Goal: Information Seeking & Learning: Learn about a topic

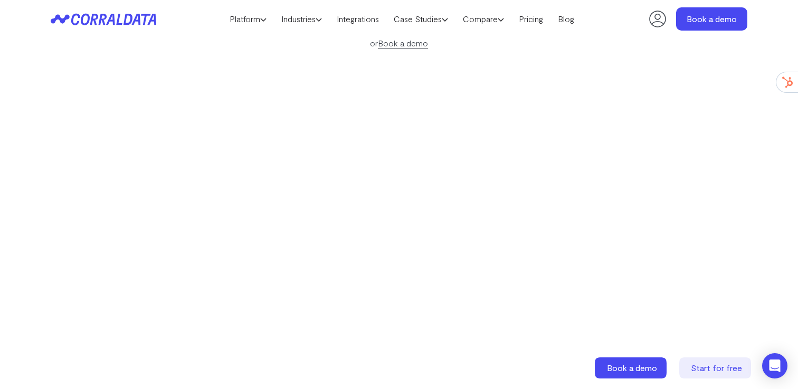
click at [69, 114] on div "Make your data work for you AI to build effortless reports, unlock hidden insig…" at bounding box center [399, 152] width 760 height 472
click at [120, 24] on icon at bounding box center [96, 19] width 51 height 12
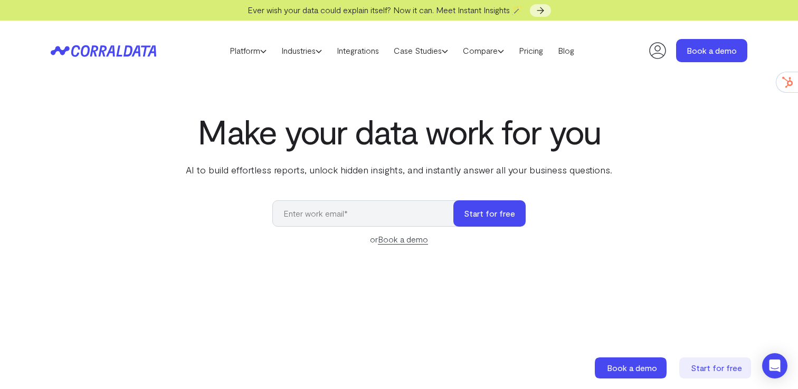
click at [122, 50] on icon at bounding box center [104, 51] width 106 height 12
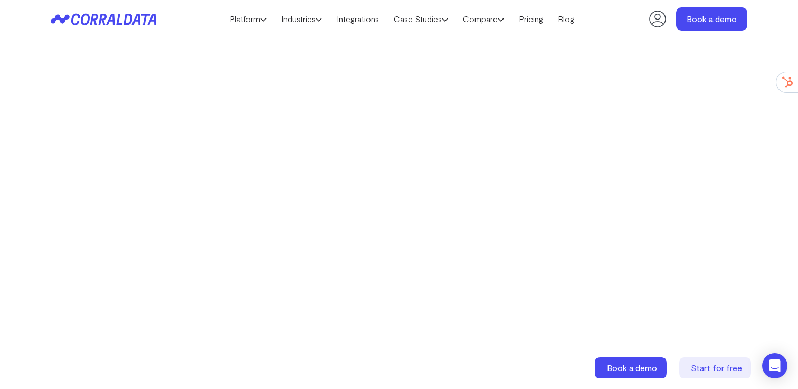
scroll to position [207, 0]
click at [81, 93] on div "Make your data work for you AI to build effortless reports, unlock hidden insig…" at bounding box center [399, 119] width 760 height 472
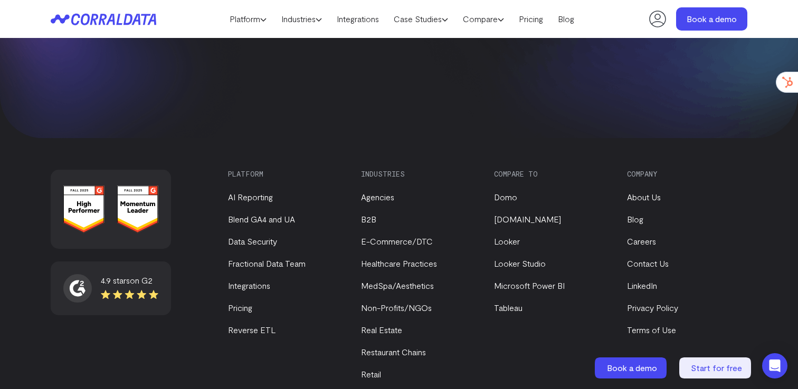
scroll to position [4574, 0]
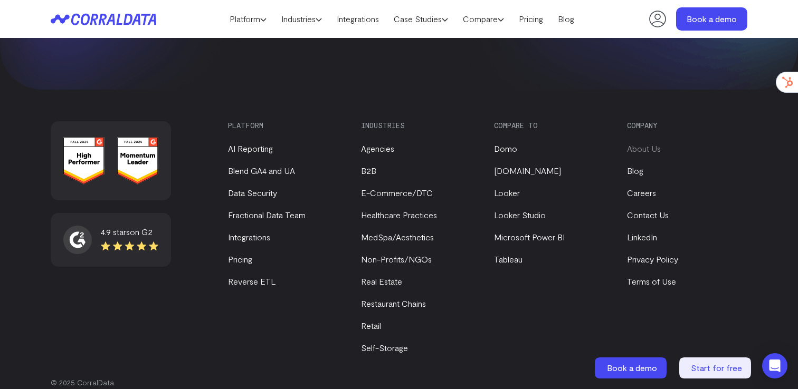
click at [650, 144] on link "About Us" at bounding box center [644, 149] width 34 height 10
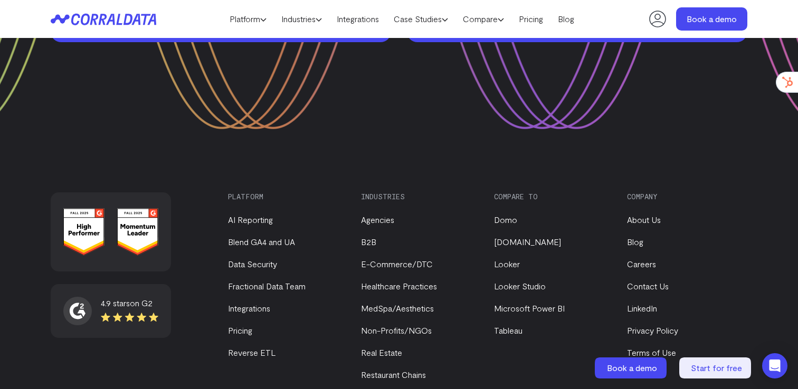
scroll to position [1462, 0]
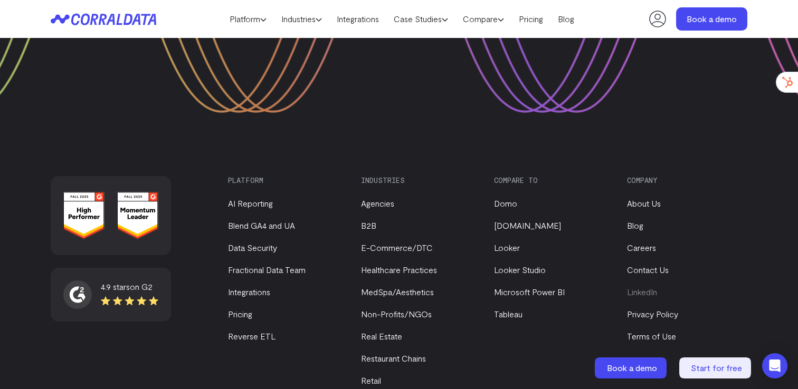
click at [648, 287] on link "LinkedIn" at bounding box center [642, 292] width 30 height 10
click at [383, 198] on link "Agencies" at bounding box center [377, 203] width 33 height 10
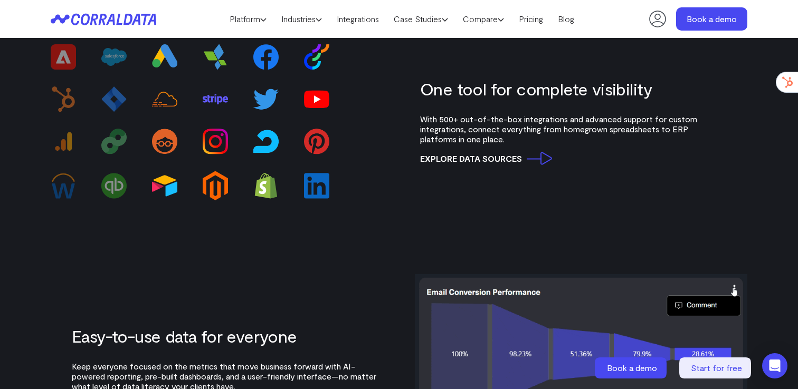
scroll to position [980, 0]
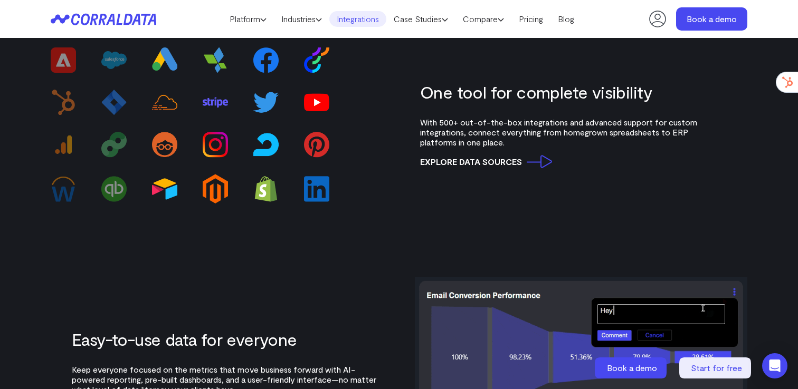
click at [366, 16] on link "Integrations" at bounding box center [357, 19] width 57 height 16
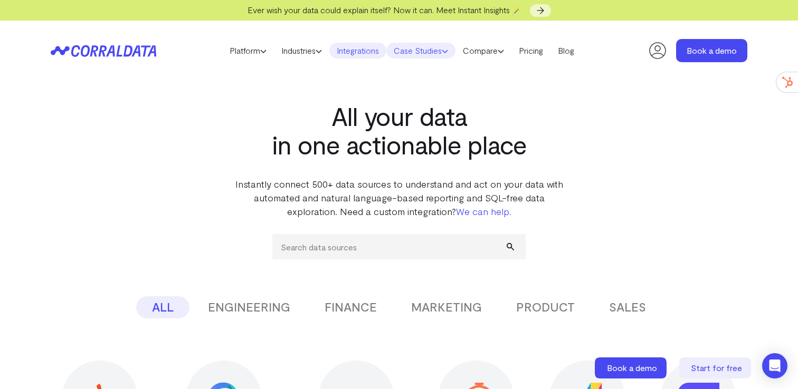
click at [443, 51] on link "Case Studies" at bounding box center [420, 51] width 69 height 16
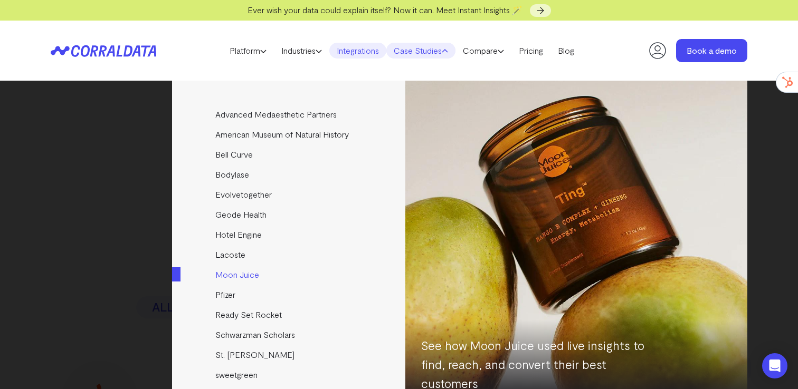
click at [236, 273] on link "Moon Juice" at bounding box center [289, 275] width 235 height 20
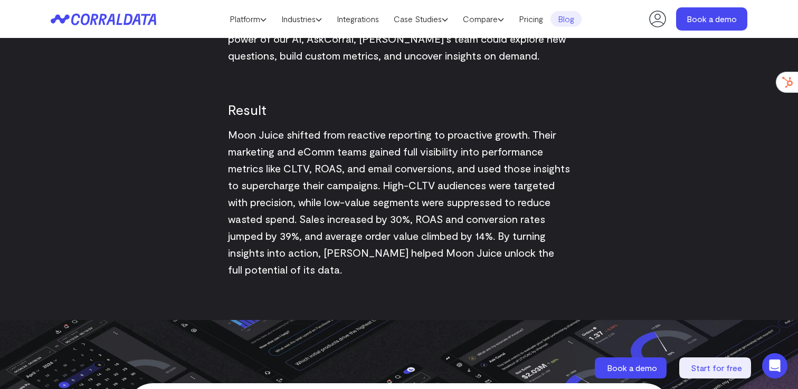
scroll to position [1492, 0]
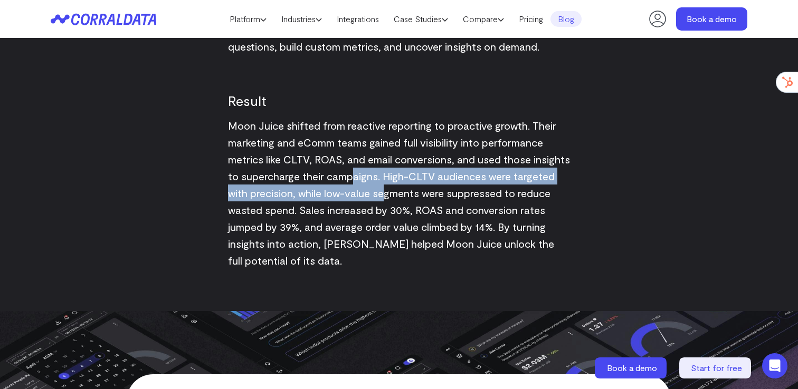
drag, startPoint x: 391, startPoint y: 173, endPoint x: 427, endPoint y: 185, distance: 38.2
click at [427, 185] on p "Moon Juice shifted from reactive reporting to proactive growth. Their marketing…" at bounding box center [399, 193] width 342 height 152
click at [410, 190] on span "Moon Juice shifted from reactive reporting to proactive growth. Their marketing…" at bounding box center [399, 193] width 342 height 148
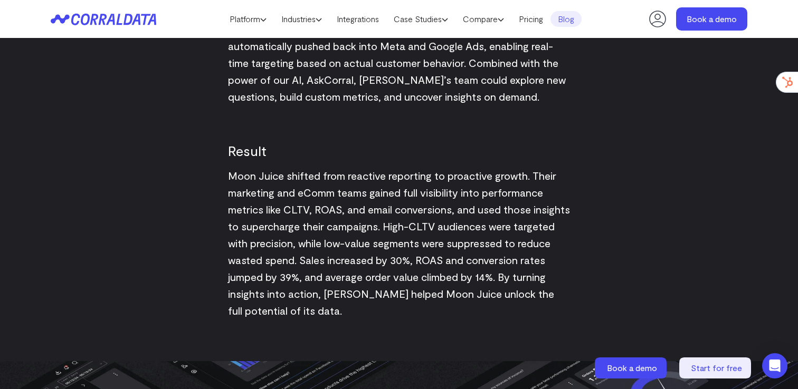
scroll to position [1363, 0]
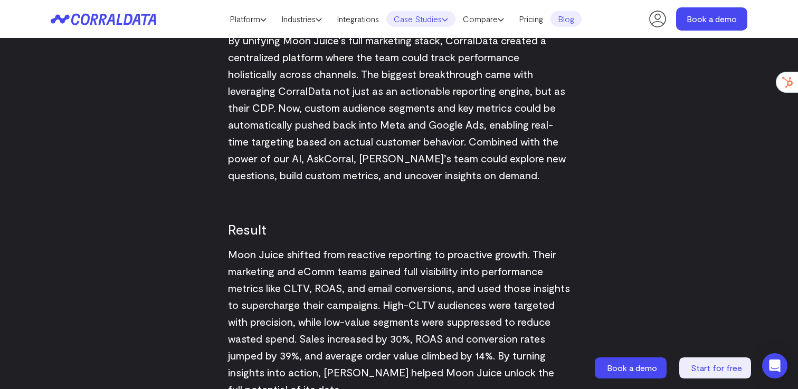
click at [423, 22] on link "Case Studies" at bounding box center [420, 19] width 69 height 16
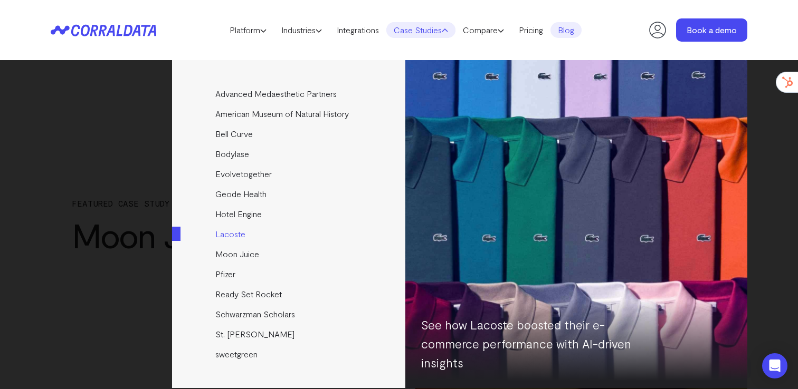
click at [230, 234] on link "Lacoste" at bounding box center [289, 234] width 235 height 20
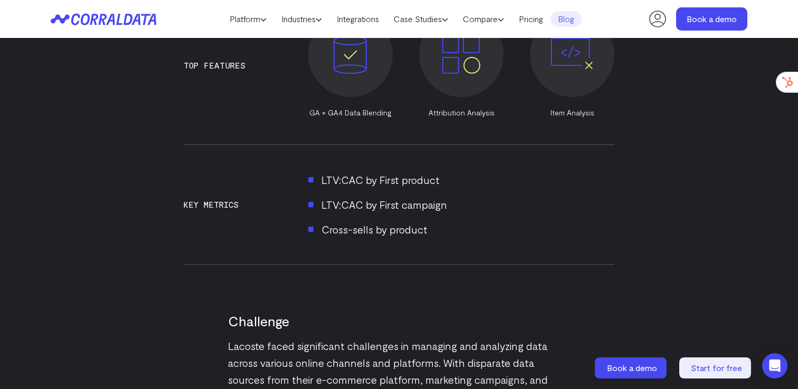
scroll to position [893, 0]
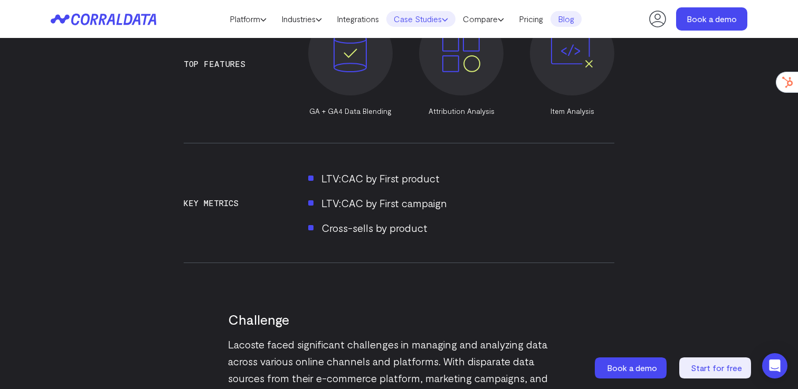
click at [422, 26] on link "Case Studies" at bounding box center [420, 19] width 69 height 16
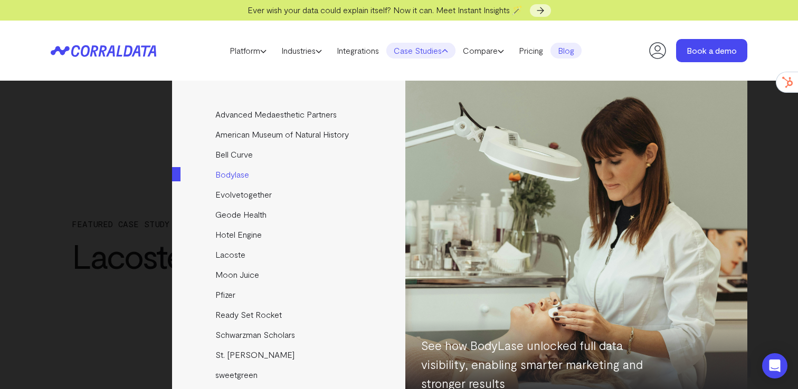
click at [239, 177] on link "Bodylase" at bounding box center [289, 175] width 235 height 20
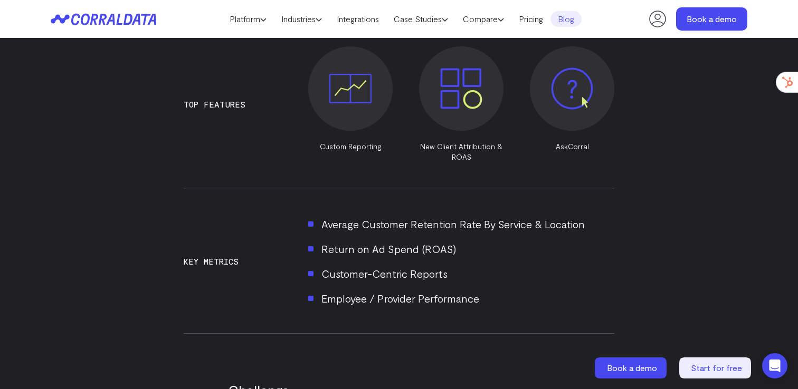
scroll to position [830, 0]
click at [425, 17] on link "Case Studies" at bounding box center [420, 19] width 69 height 16
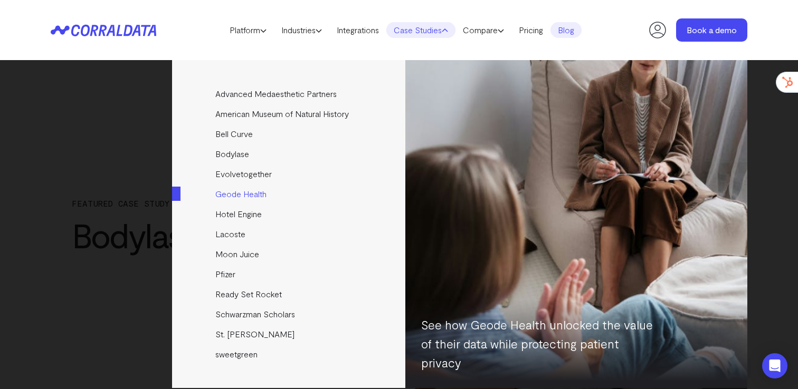
click at [240, 195] on link "Geode Health" at bounding box center [289, 194] width 235 height 20
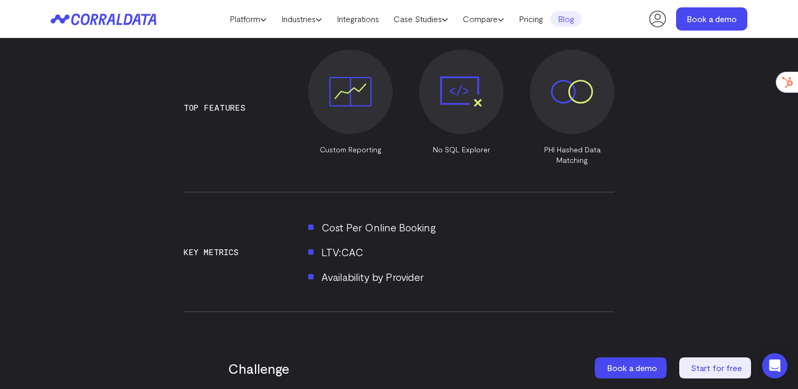
scroll to position [751, 0]
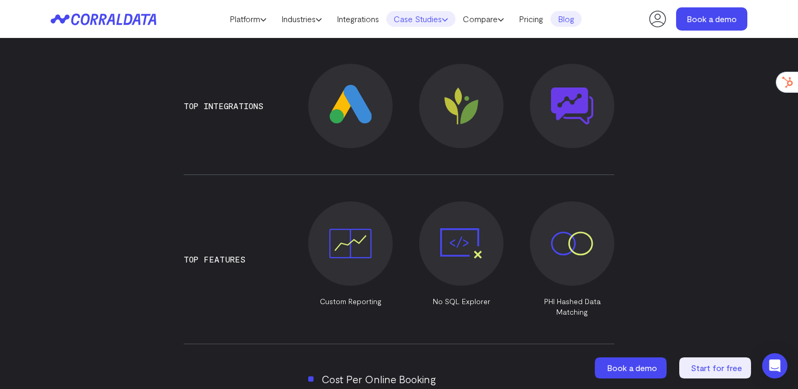
click at [443, 20] on link "Case Studies" at bounding box center [420, 19] width 69 height 16
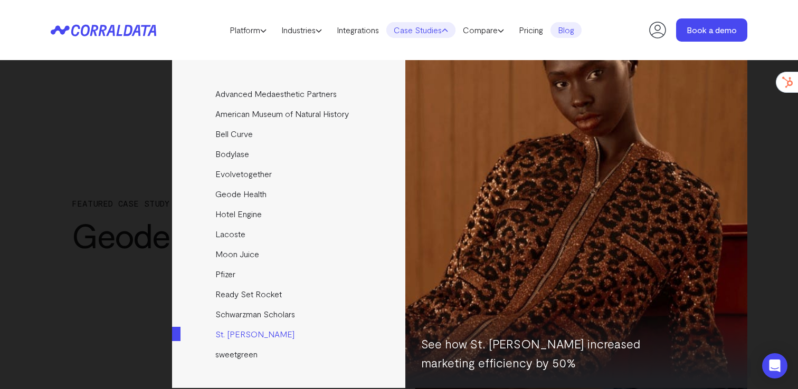
click at [243, 337] on link "St. [PERSON_NAME]" at bounding box center [289, 334] width 235 height 20
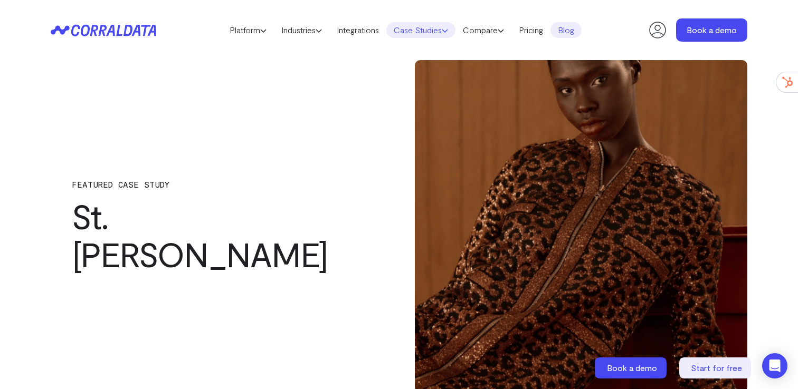
click at [442, 31] on link "Case Studies" at bounding box center [420, 30] width 69 height 16
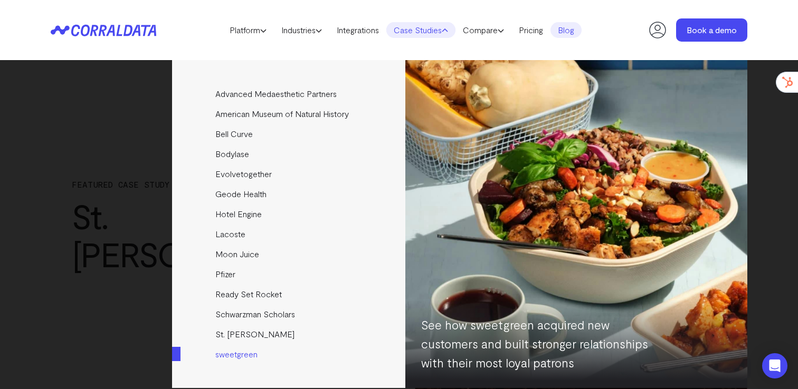
click at [231, 352] on link "sweetgreen" at bounding box center [289, 355] width 235 height 20
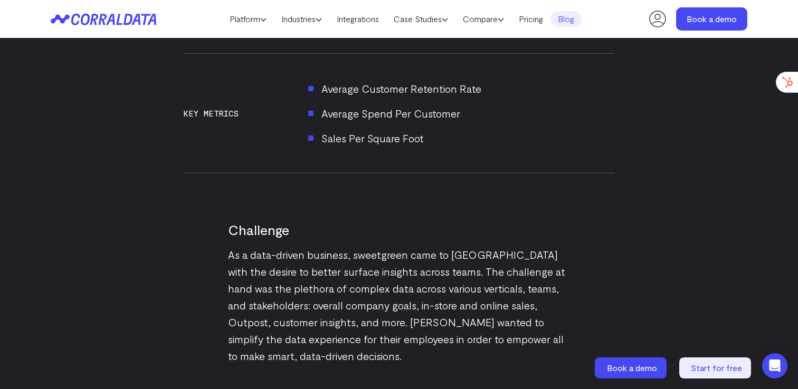
scroll to position [1028, 0]
